Goal: Task Accomplishment & Management: Manage account settings

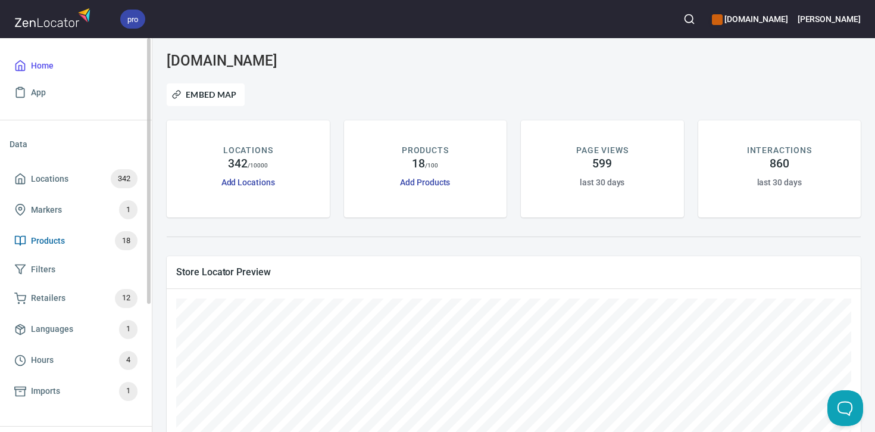
click at [66, 239] on span "Products 18" at bounding box center [75, 240] width 123 height 19
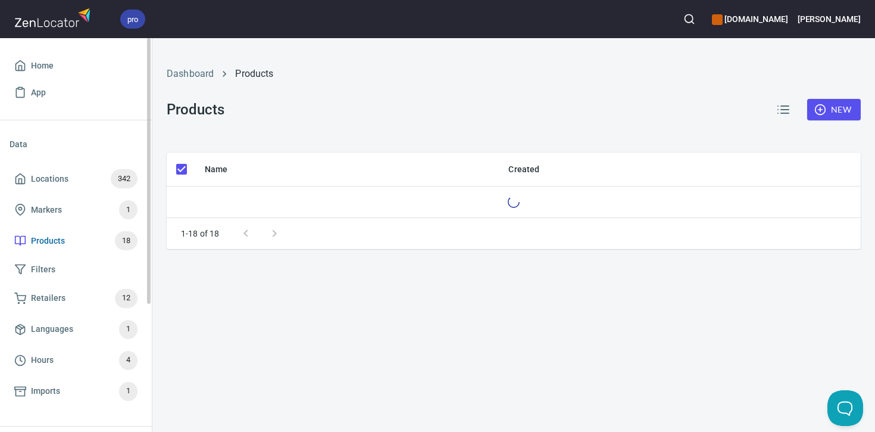
checkbox input "false"
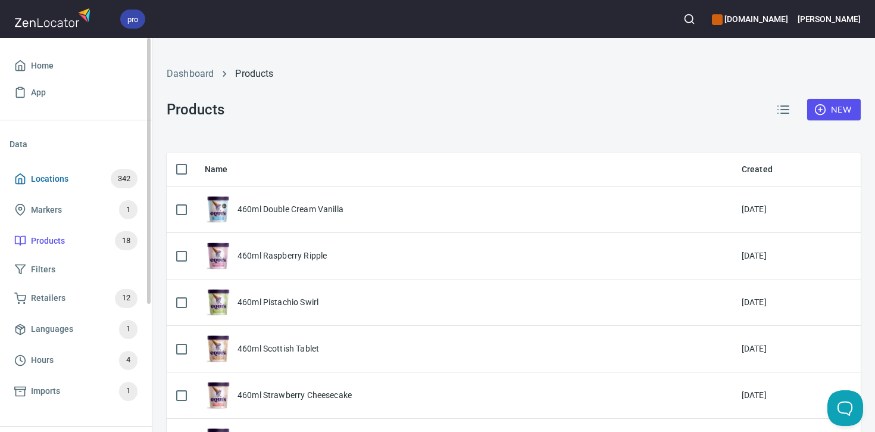
click at [74, 176] on span "Locations 342" at bounding box center [75, 178] width 123 height 19
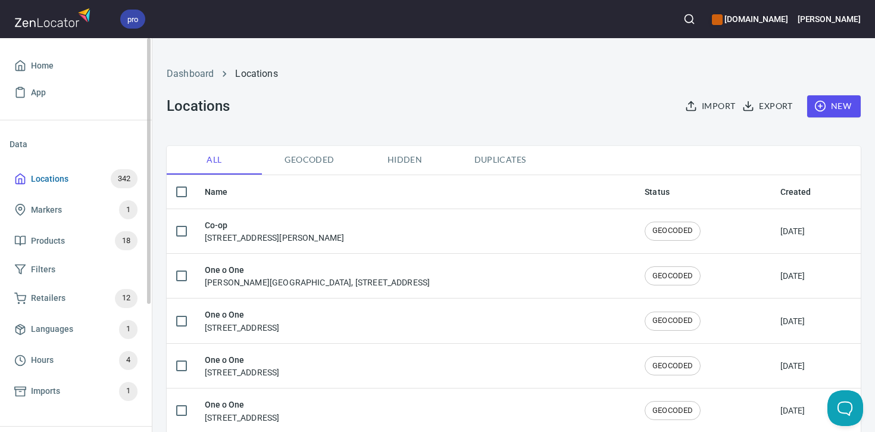
checkbox input "false"
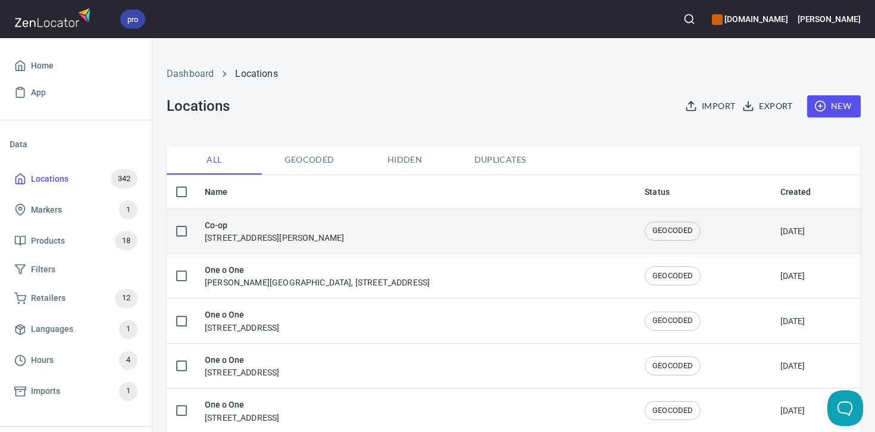
click at [257, 216] on td "Co-op 86 Broom Rd E, Newton Mearns, Glasgow G77 5SR, United Kingdom" at bounding box center [415, 230] width 440 height 45
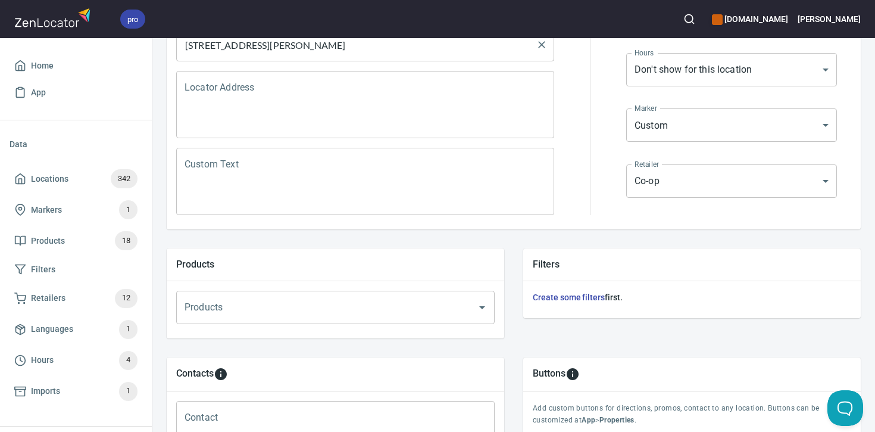
scroll to position [229, 0]
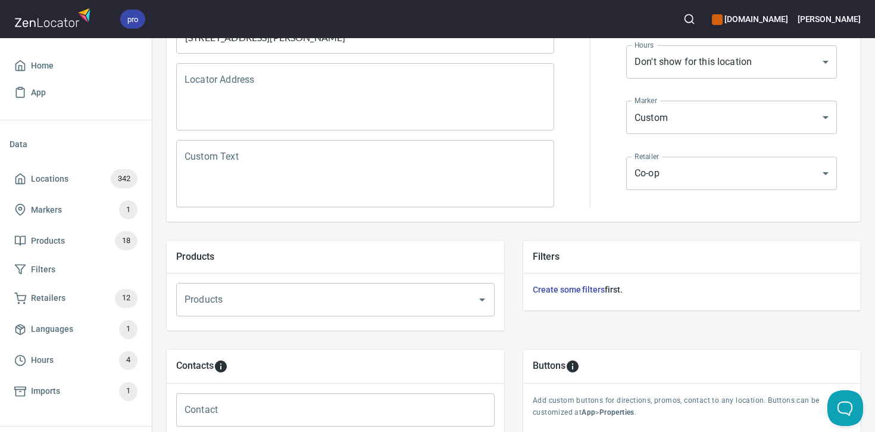
click at [250, 311] on div "Products" at bounding box center [335, 299] width 319 height 33
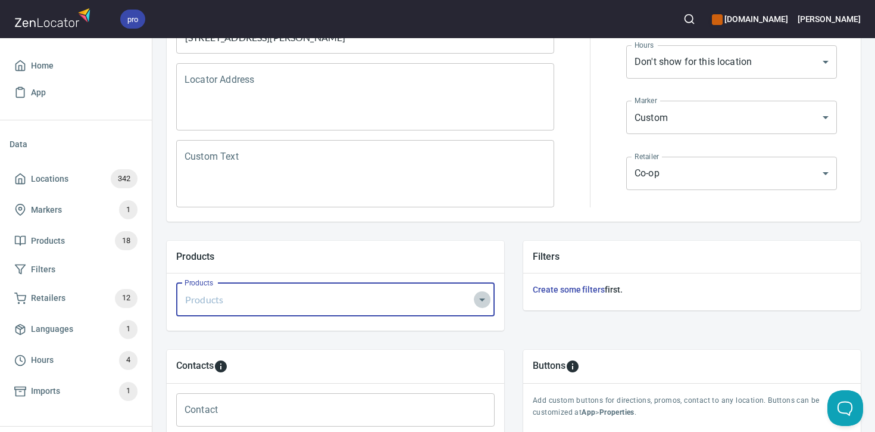
click at [482, 301] on icon "Open" at bounding box center [482, 299] width 14 height 14
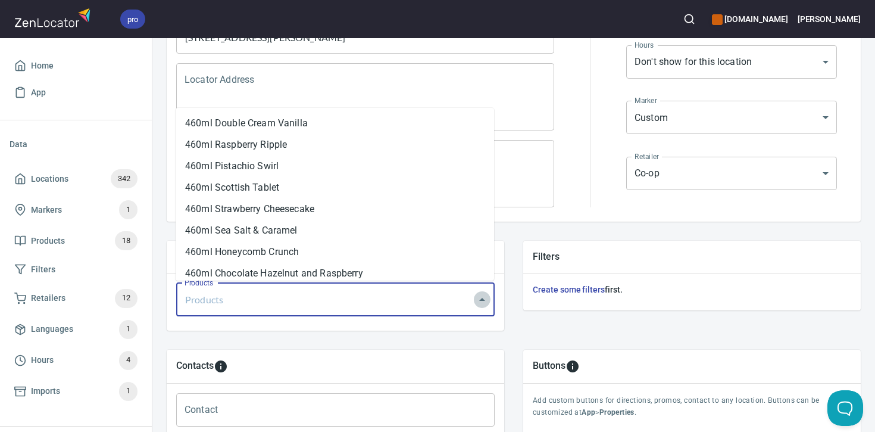
click at [482, 301] on icon "Close" at bounding box center [482, 299] width 14 height 14
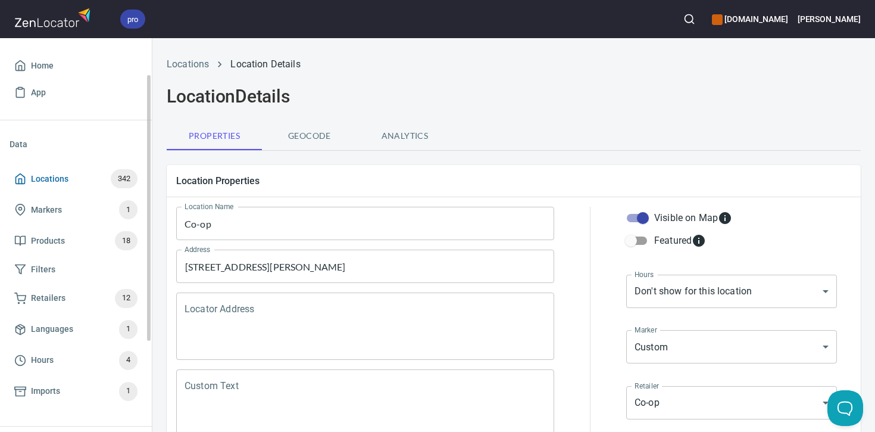
scroll to position [189, 0]
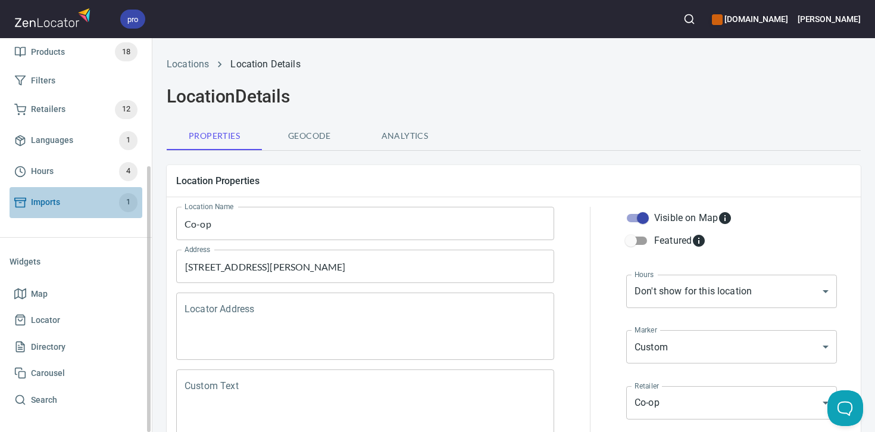
click at [66, 204] on span "Imports 1" at bounding box center [75, 202] width 123 height 19
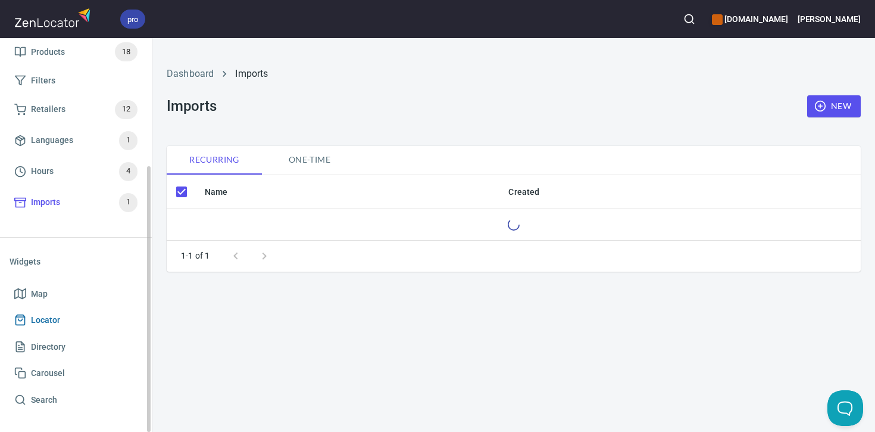
checkbox input "false"
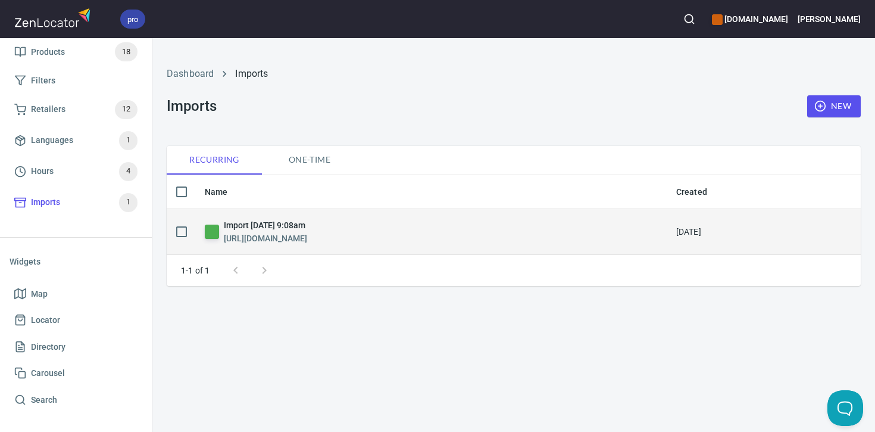
click at [307, 230] on h6 "Import Monday, September 22nd 2025, 9:08am" at bounding box center [265, 225] width 83 height 13
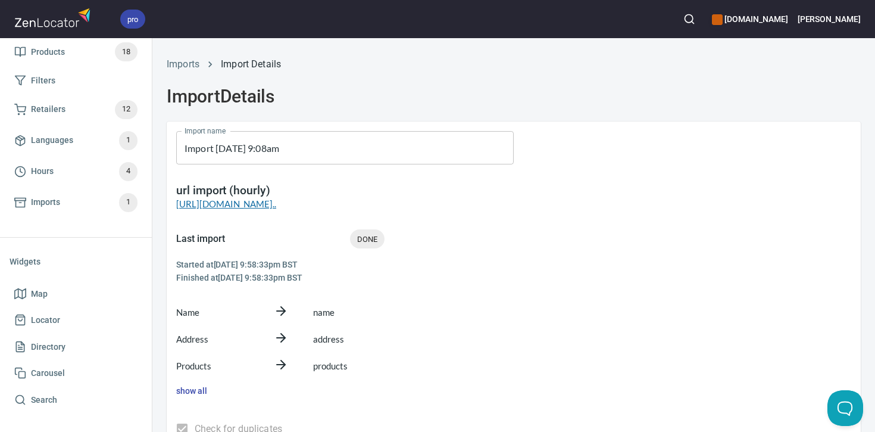
click at [276, 204] on link "https://docs.google.com/spreadsheets/d/18uV5QQoUca..." at bounding box center [226, 203] width 100 height 11
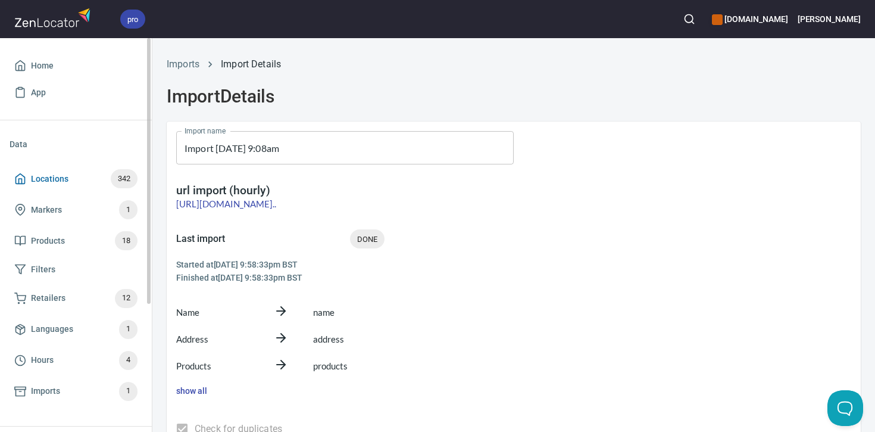
click at [107, 173] on span "Locations 342" at bounding box center [75, 178] width 123 height 19
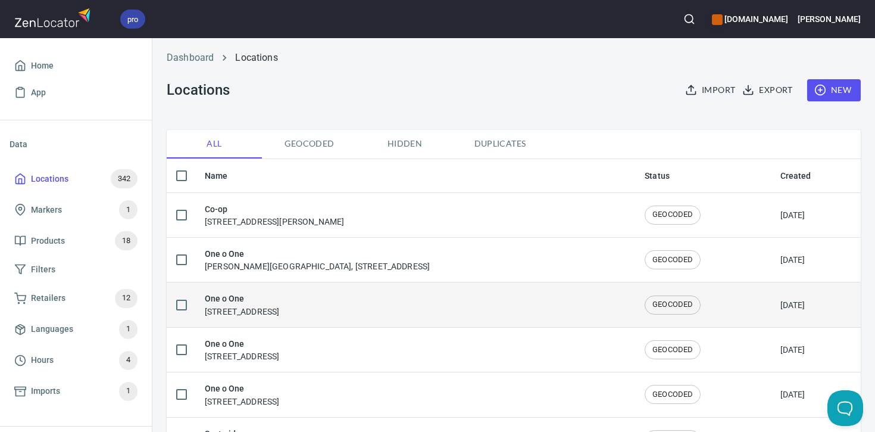
scroll to position [17, 0]
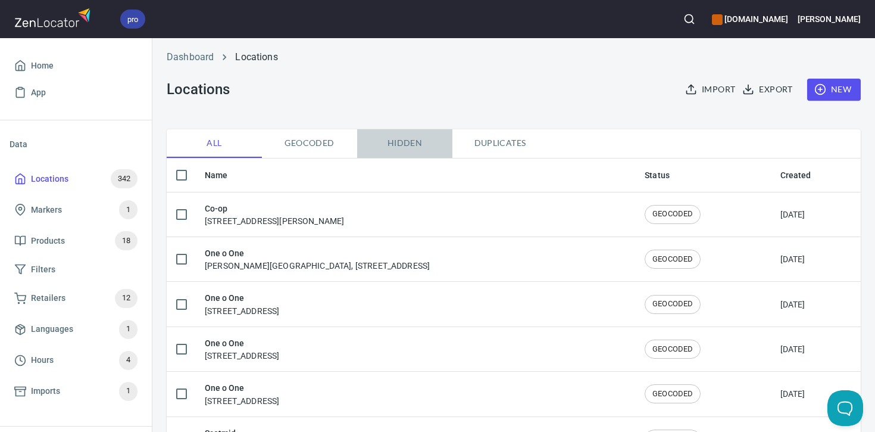
click at [402, 145] on span "Hidden" at bounding box center [404, 143] width 81 height 15
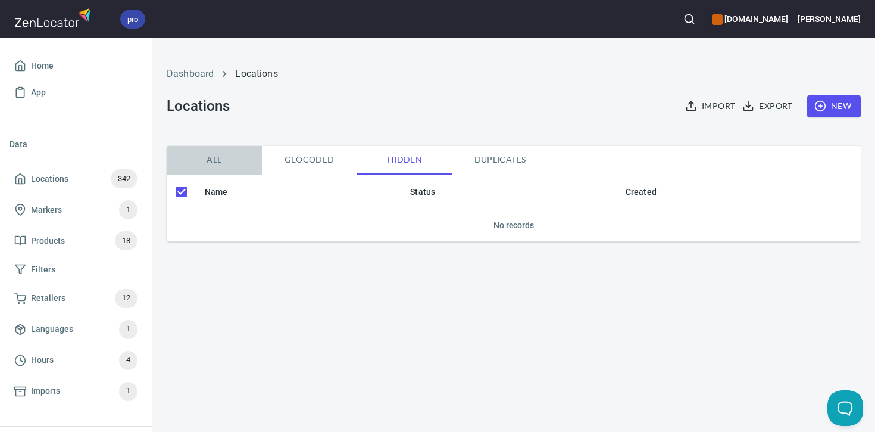
click at [204, 161] on span "All" at bounding box center [214, 159] width 81 height 15
checkbox input "false"
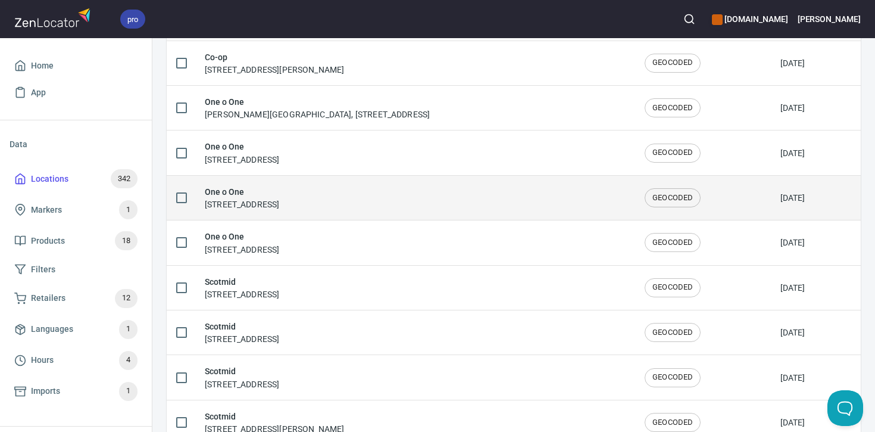
scroll to position [170, 0]
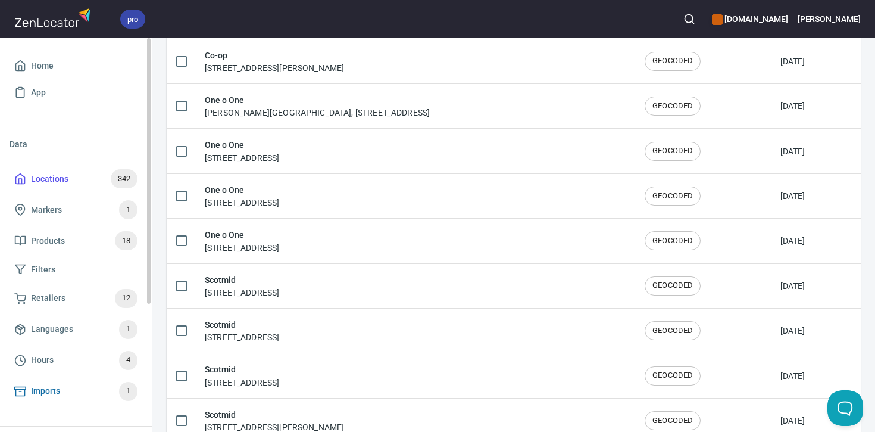
click at [37, 389] on span "Imports" at bounding box center [45, 391] width 29 height 15
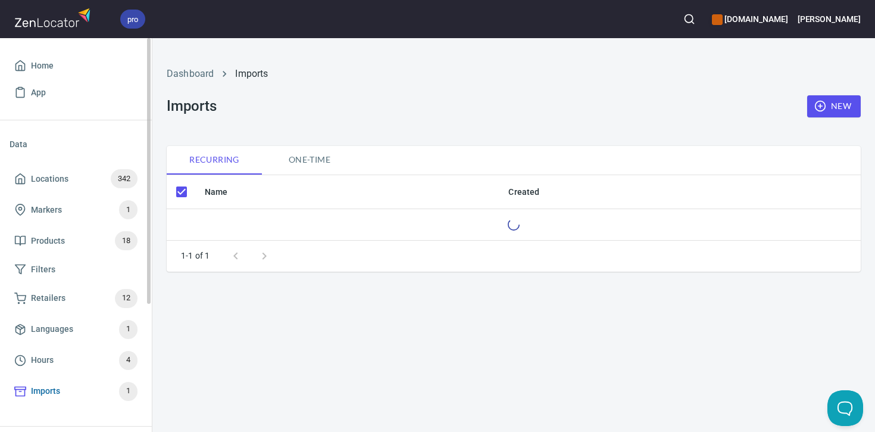
checkbox input "false"
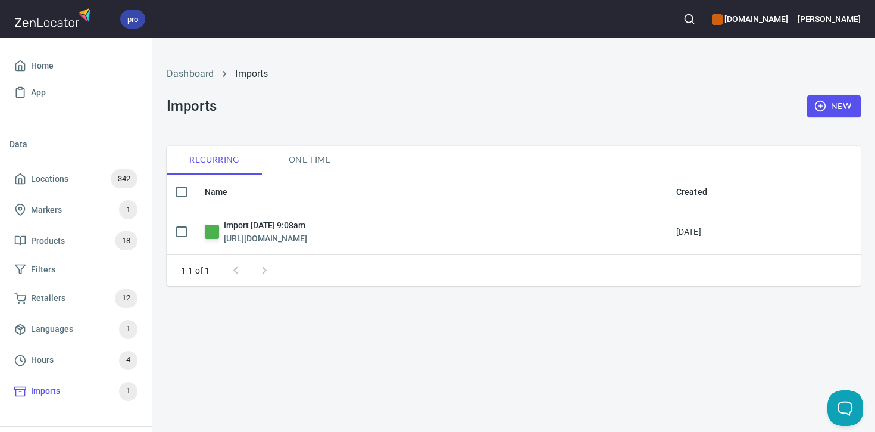
click at [253, 227] on h6 "Import Monday, September 22nd 2025, 9:08am" at bounding box center [265, 225] width 83 height 13
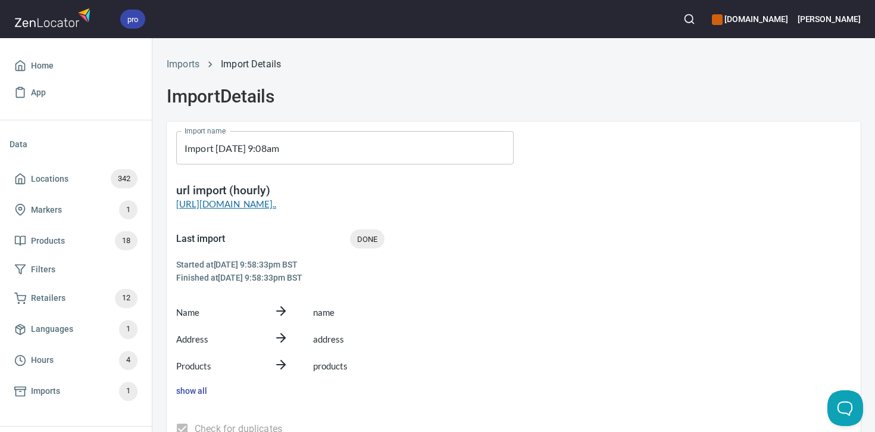
click at [251, 204] on link "https://docs.google.com/spreadsheets/d/18uV5QQoUca..." at bounding box center [226, 203] width 100 height 11
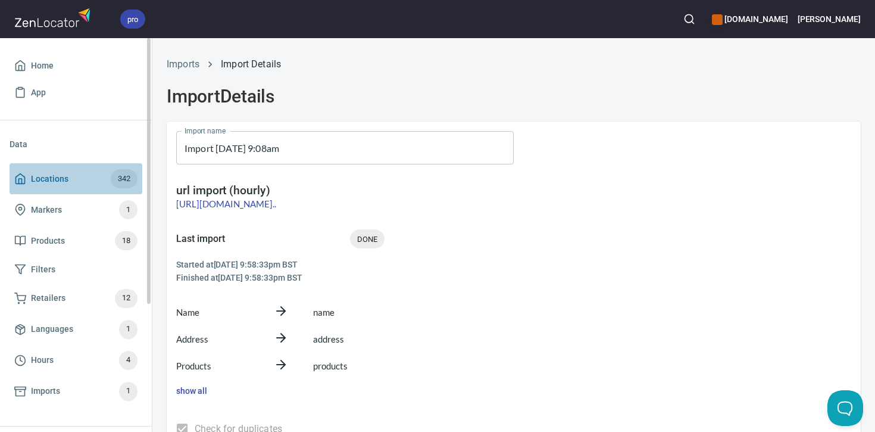
click at [83, 179] on span "Locations 342" at bounding box center [75, 178] width 123 height 19
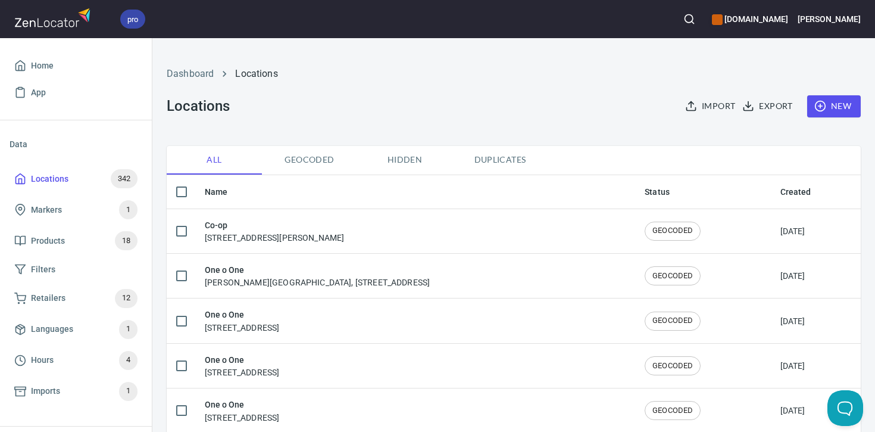
click at [183, 189] on input "checkbox" at bounding box center [181, 191] width 25 height 25
checkbox input "true"
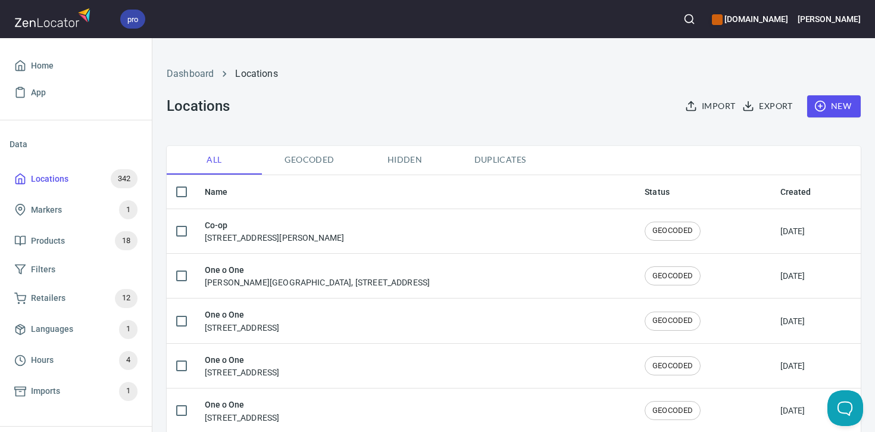
checkbox input "true"
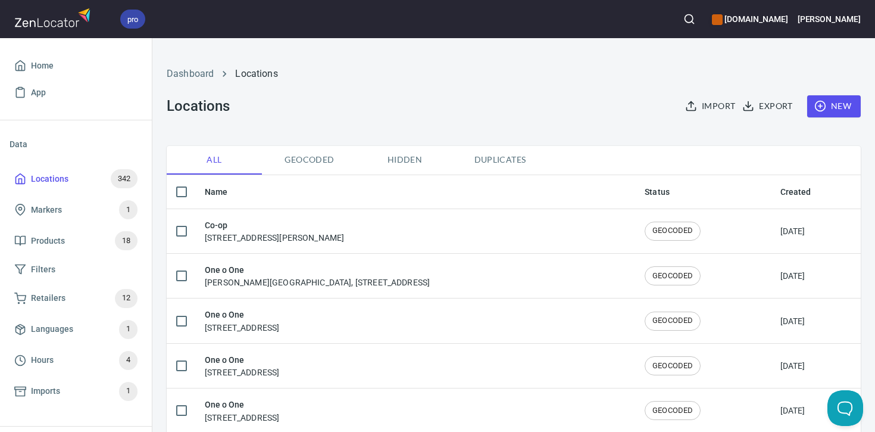
checkbox input "true"
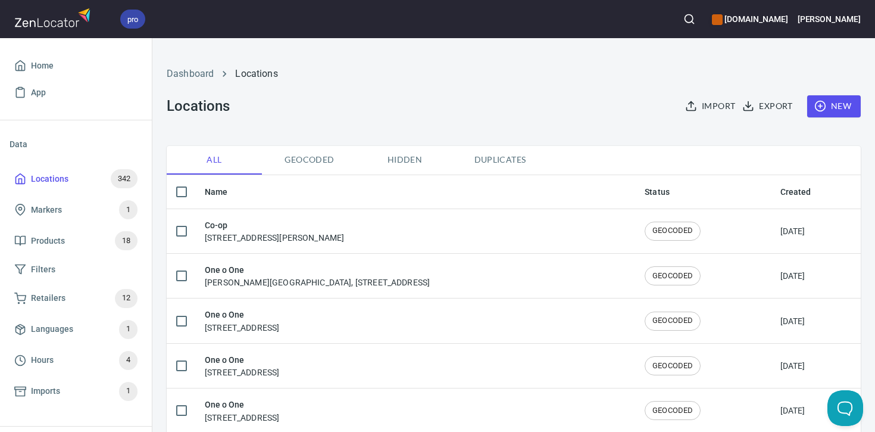
checkbox input "true"
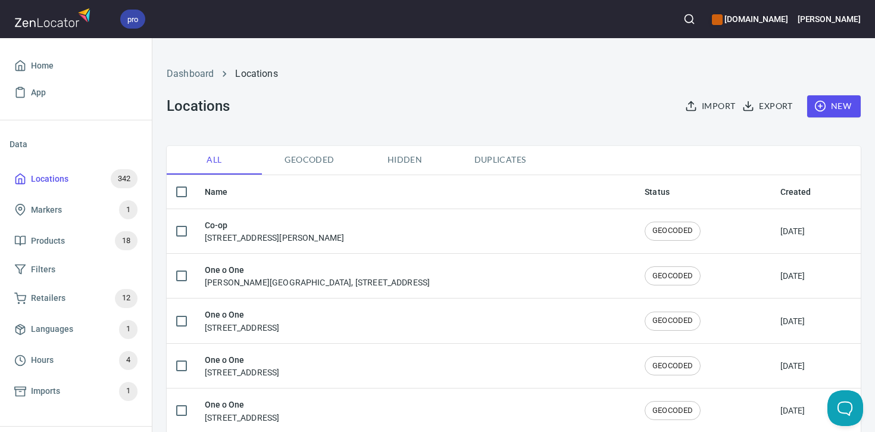
checkbox input "true"
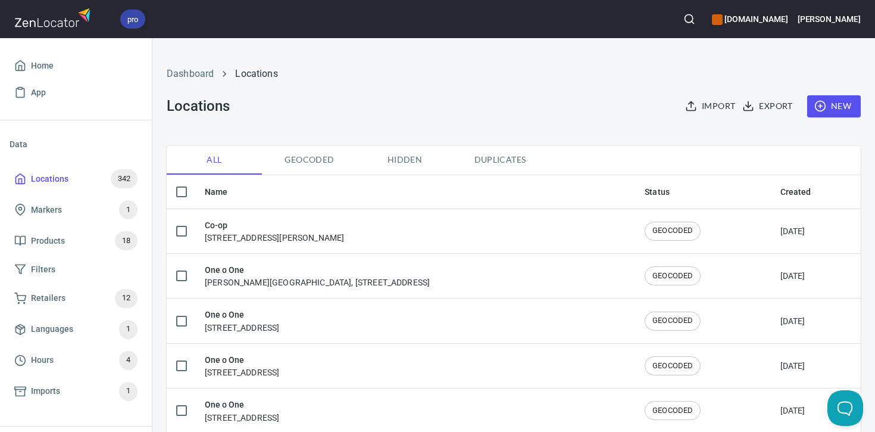
checkbox input "true"
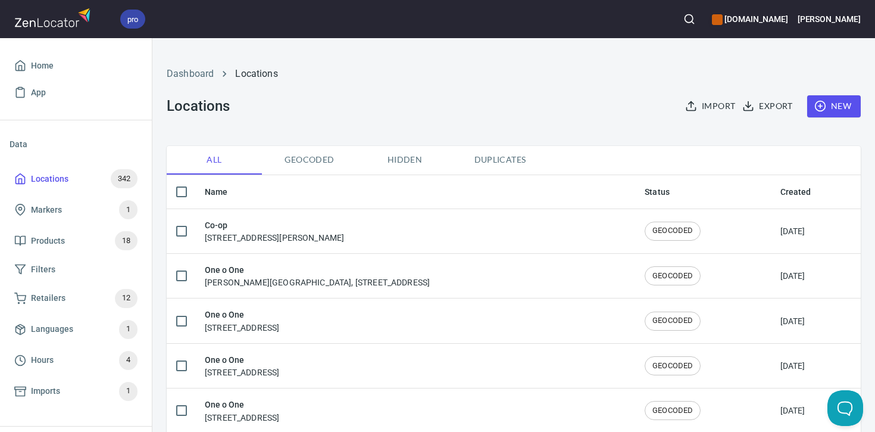
checkbox input "true"
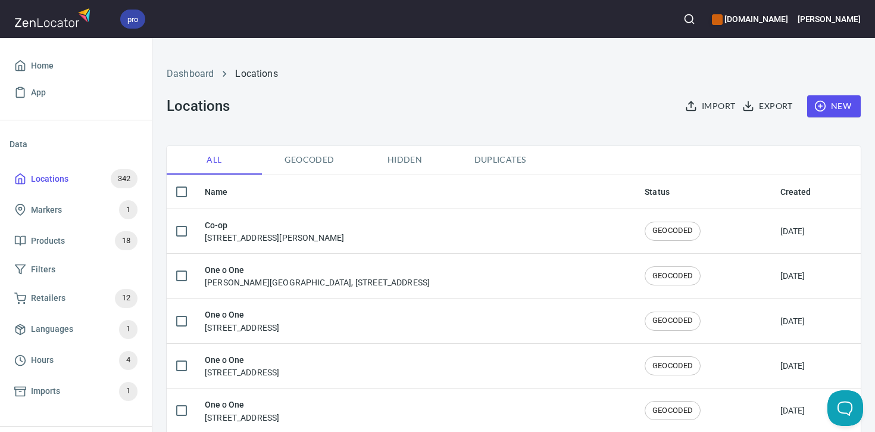
checkbox input "true"
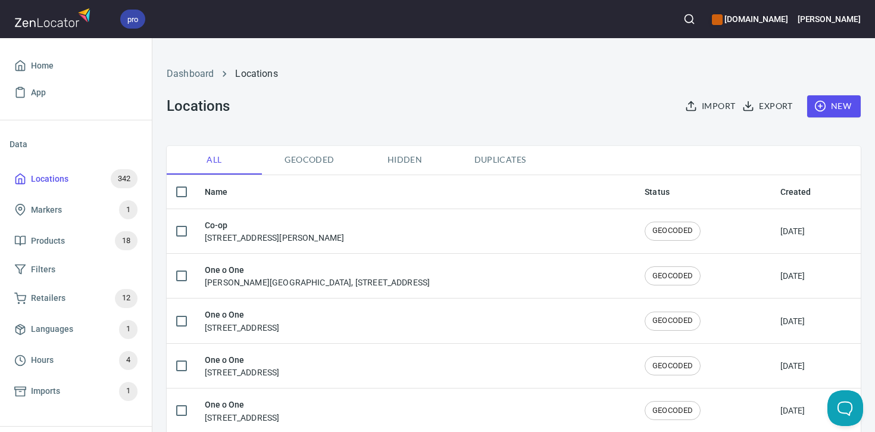
checkbox input "true"
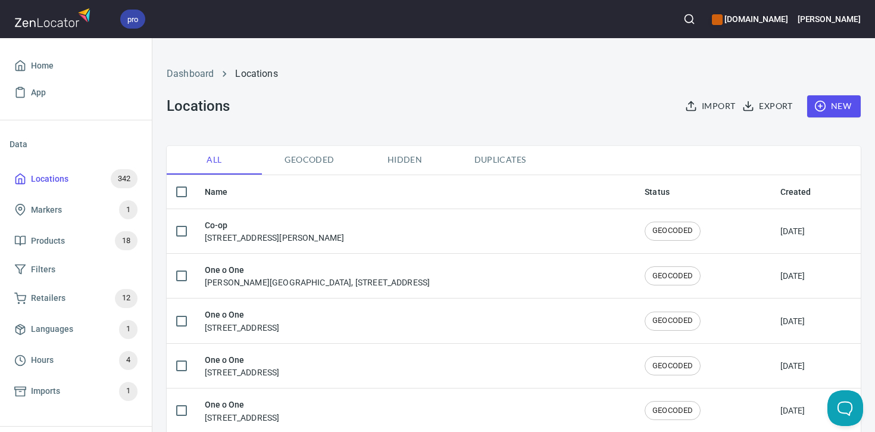
checkbox input "true"
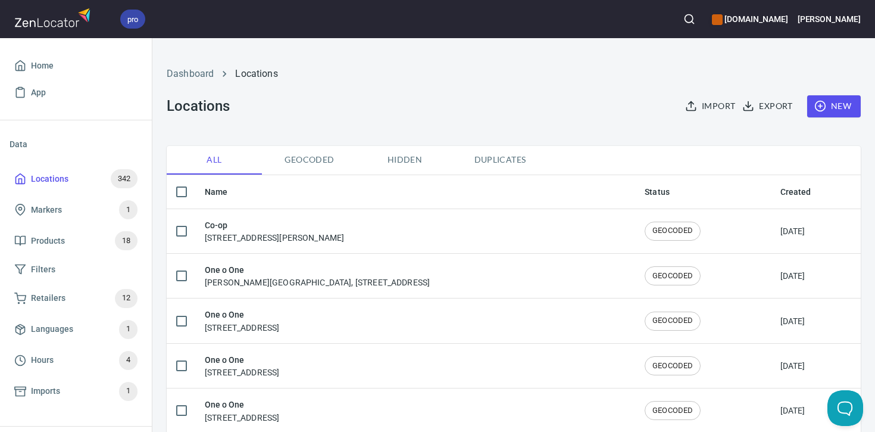
checkbox input "true"
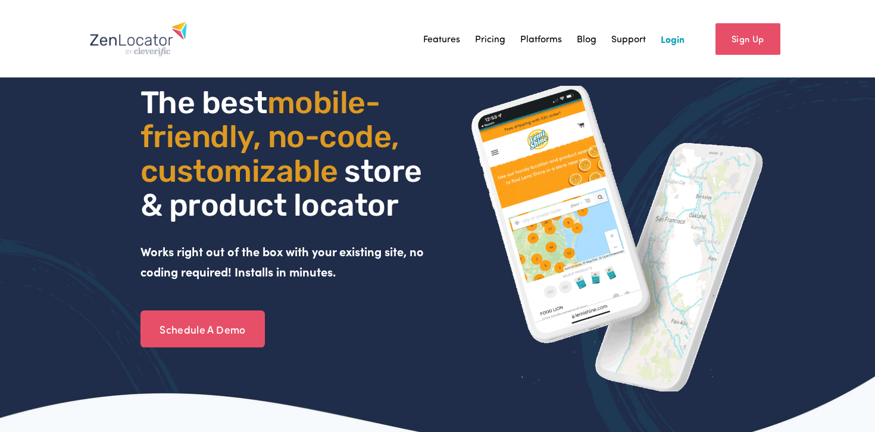
click at [492, 42] on link "Pricing" at bounding box center [490, 39] width 30 height 18
